Goal: Transaction & Acquisition: Obtain resource

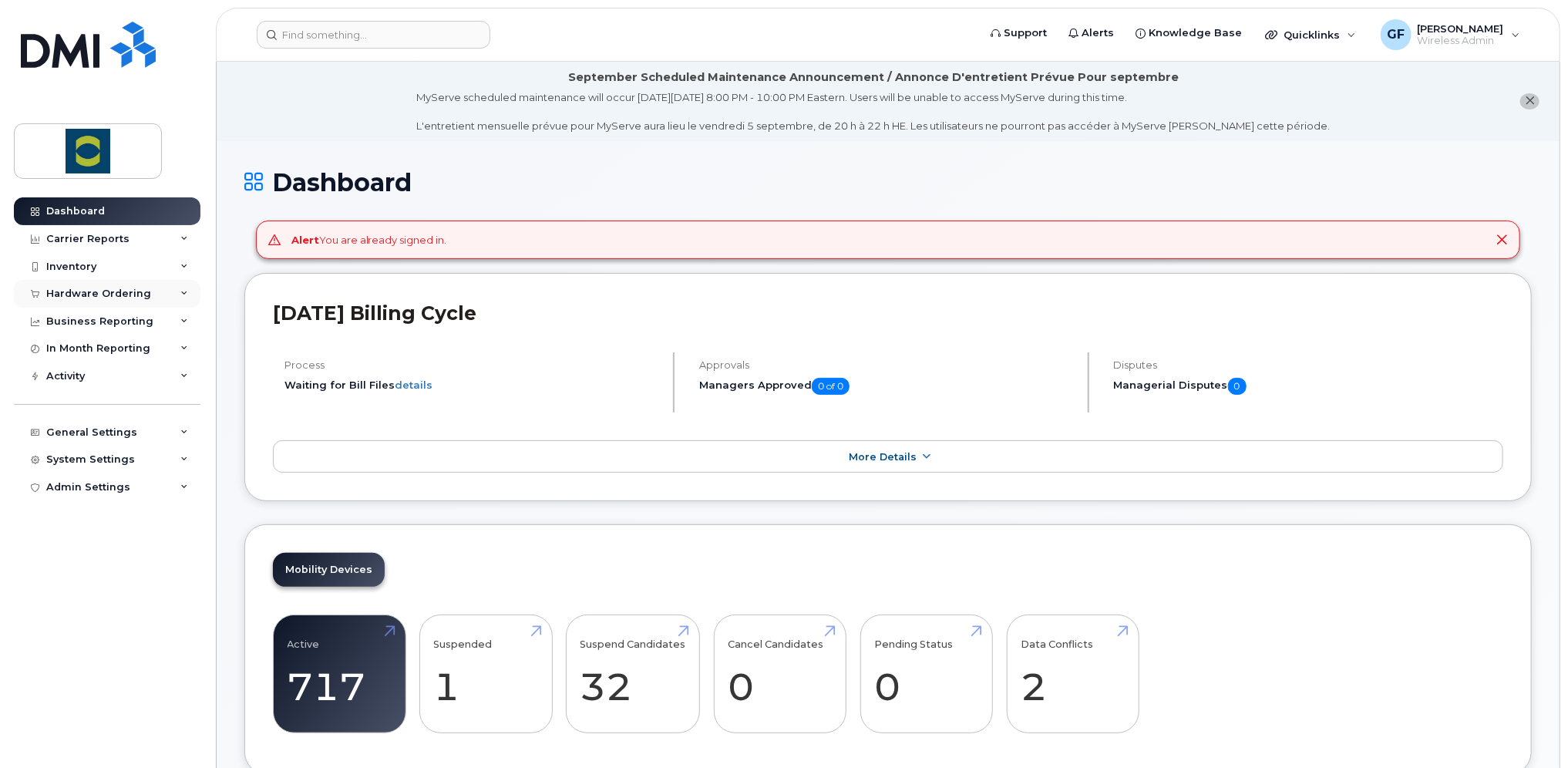
click at [154, 292] on div "Hardware Ordering" at bounding box center [108, 294] width 187 height 28
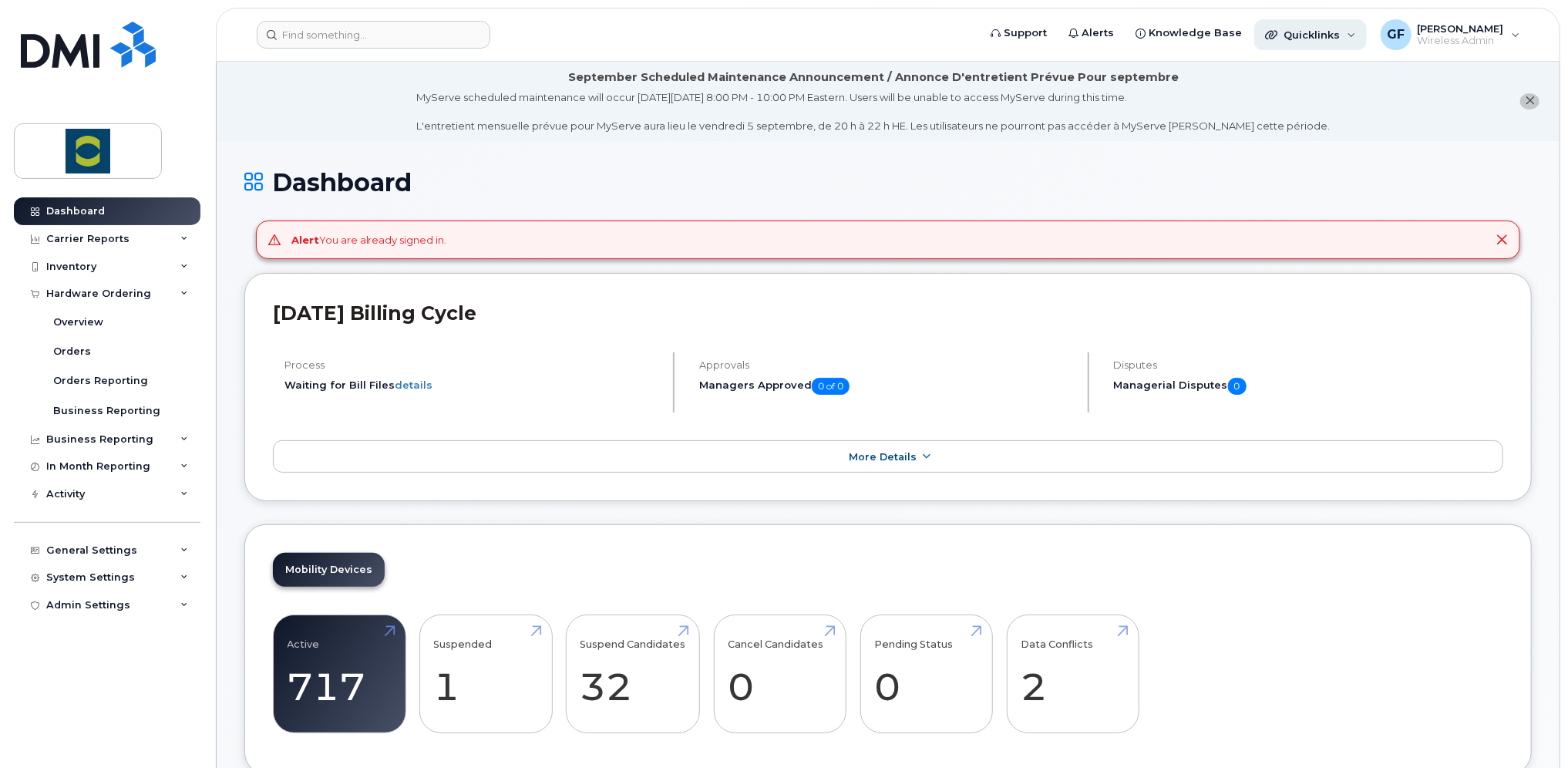
click at [1364, 39] on div "Quicklinks" at bounding box center [1311, 34] width 113 height 31
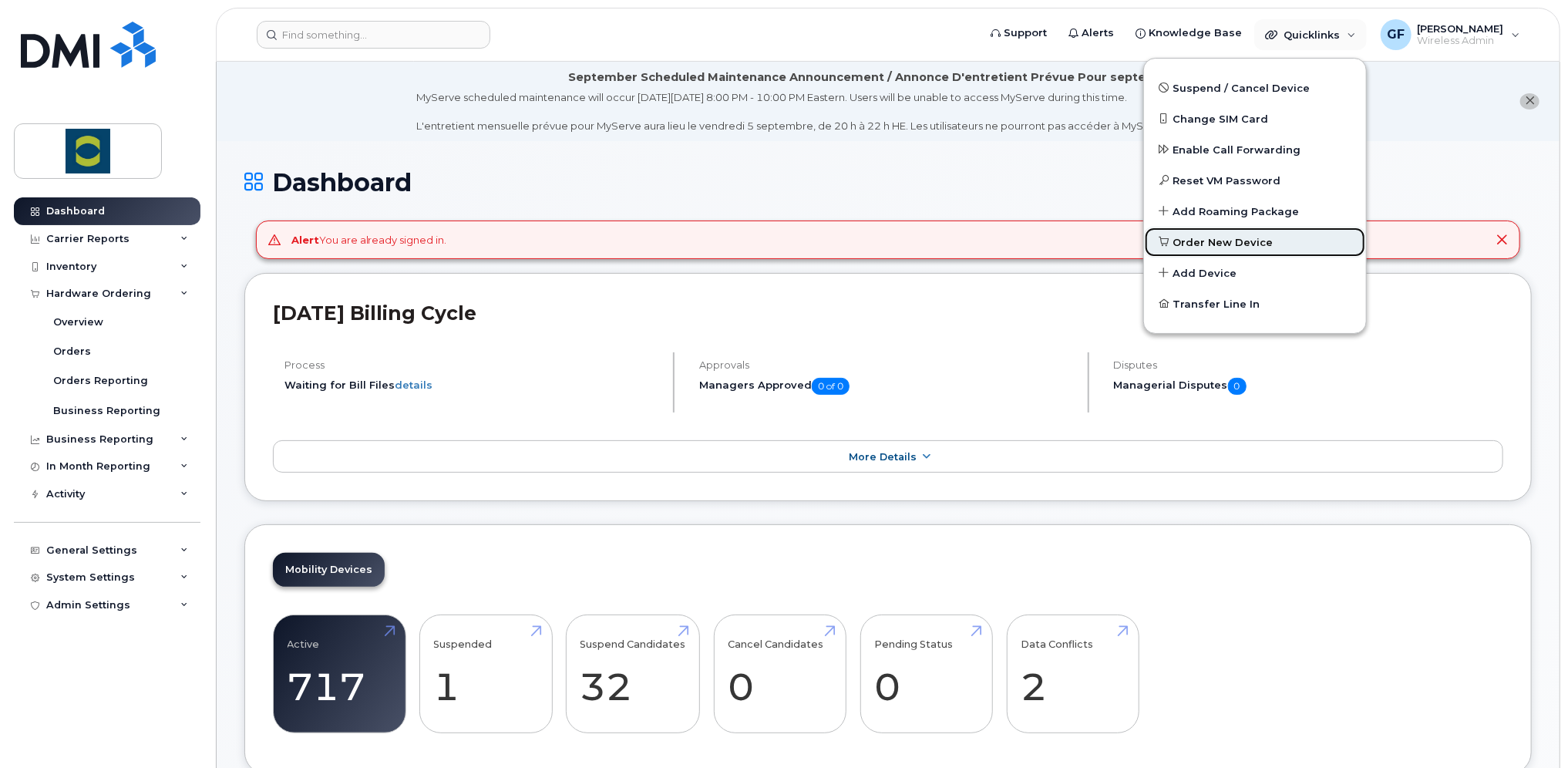
click at [1261, 246] on span "Order New Device" at bounding box center [1223, 243] width 100 height 15
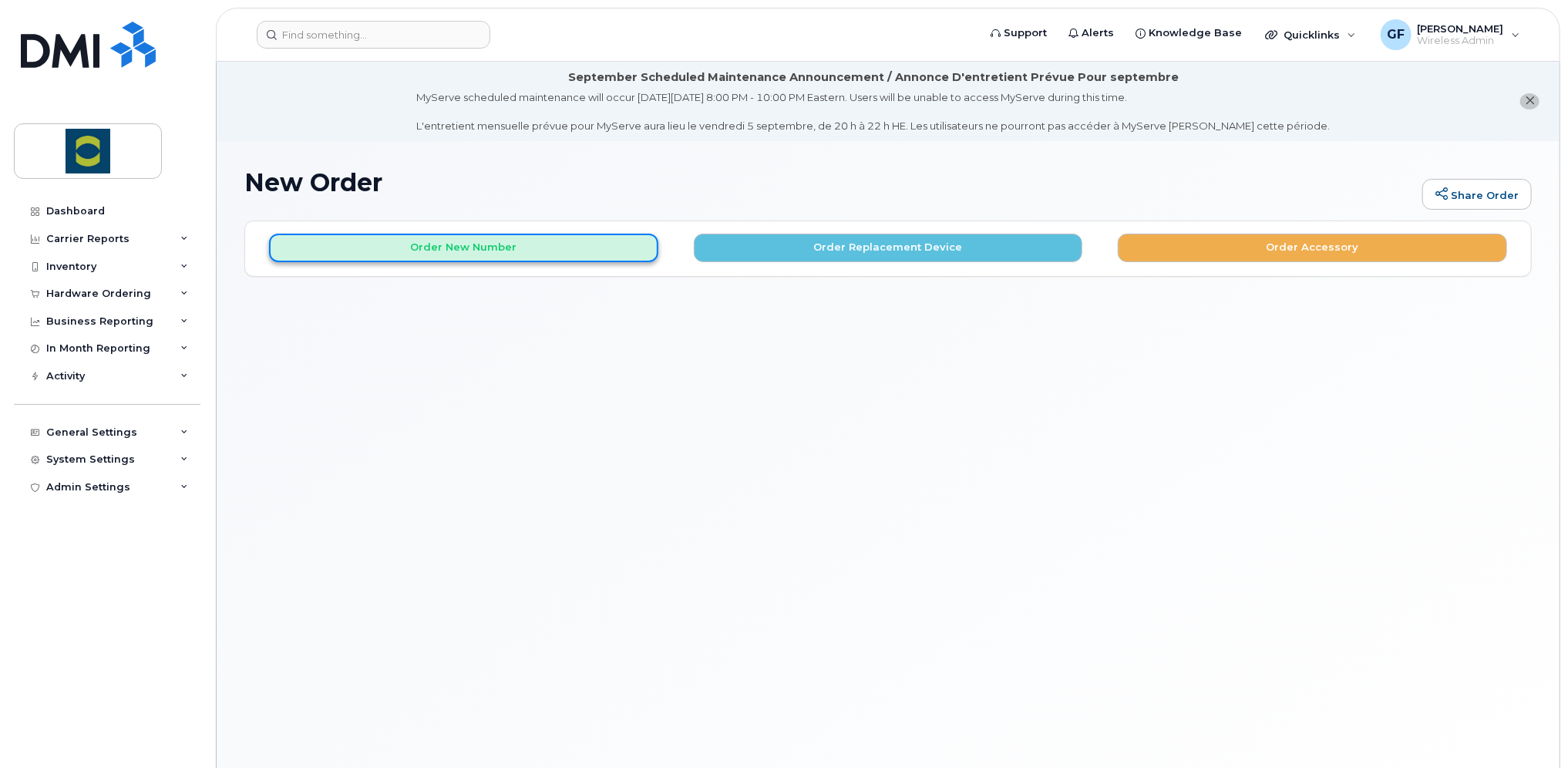
click at [583, 253] on button "Order New Number" at bounding box center [463, 248] width 389 height 29
